Goal: Navigation & Orientation: Find specific page/section

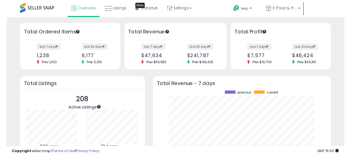
scroll to position [77, 181]
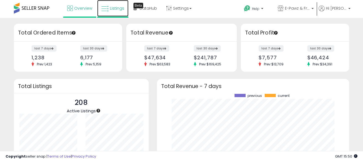
click at [117, 9] on span "Listings" at bounding box center [117, 9] width 14 height 6
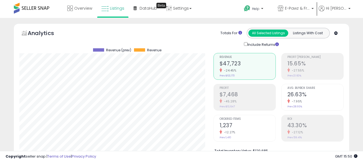
scroll to position [113, 194]
